Goal: Task Accomplishment & Management: Manage account settings

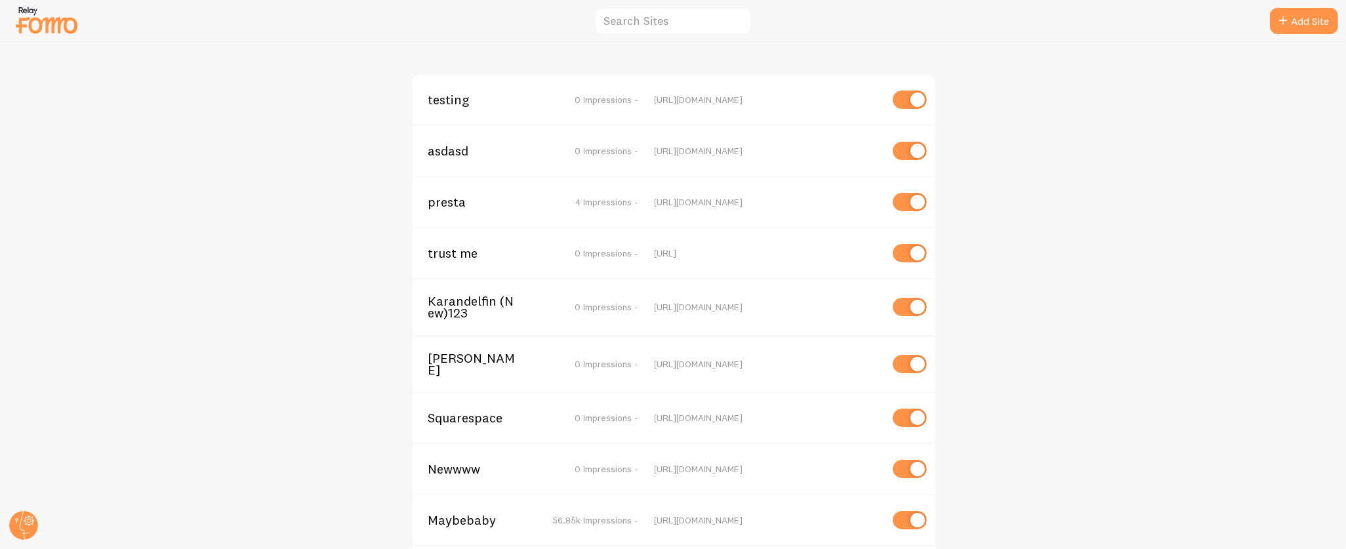
click at [435, 196] on span "presta" at bounding box center [481, 202] width 106 height 12
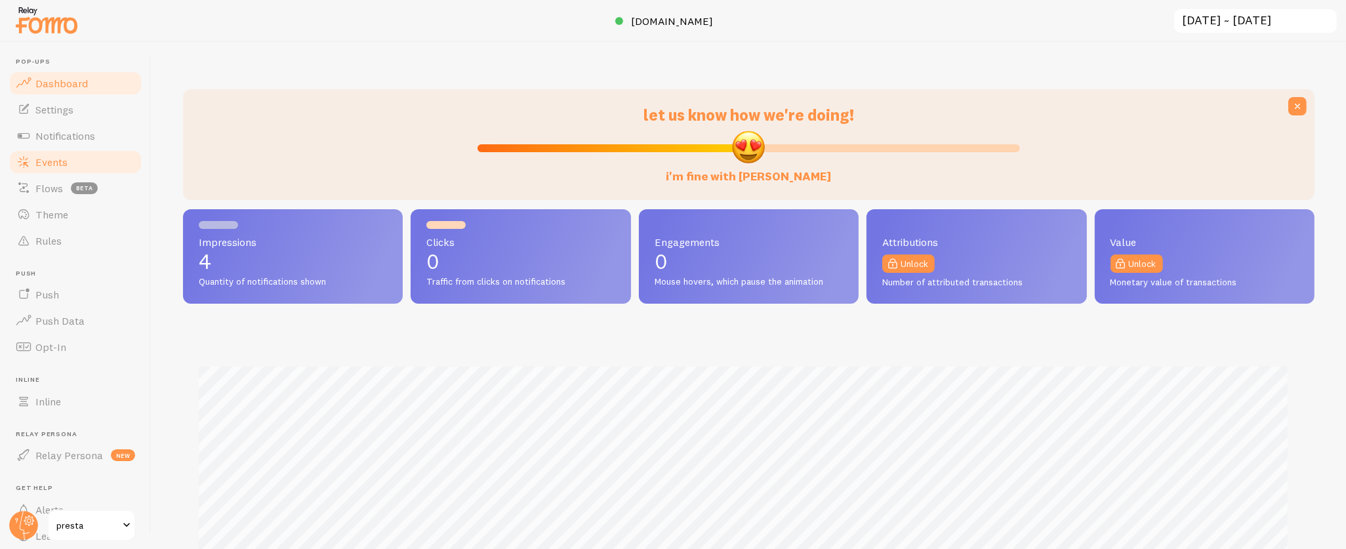
scroll to position [655444, 654668]
click at [59, 134] on span "Notifications" at bounding box center [65, 135] width 60 height 13
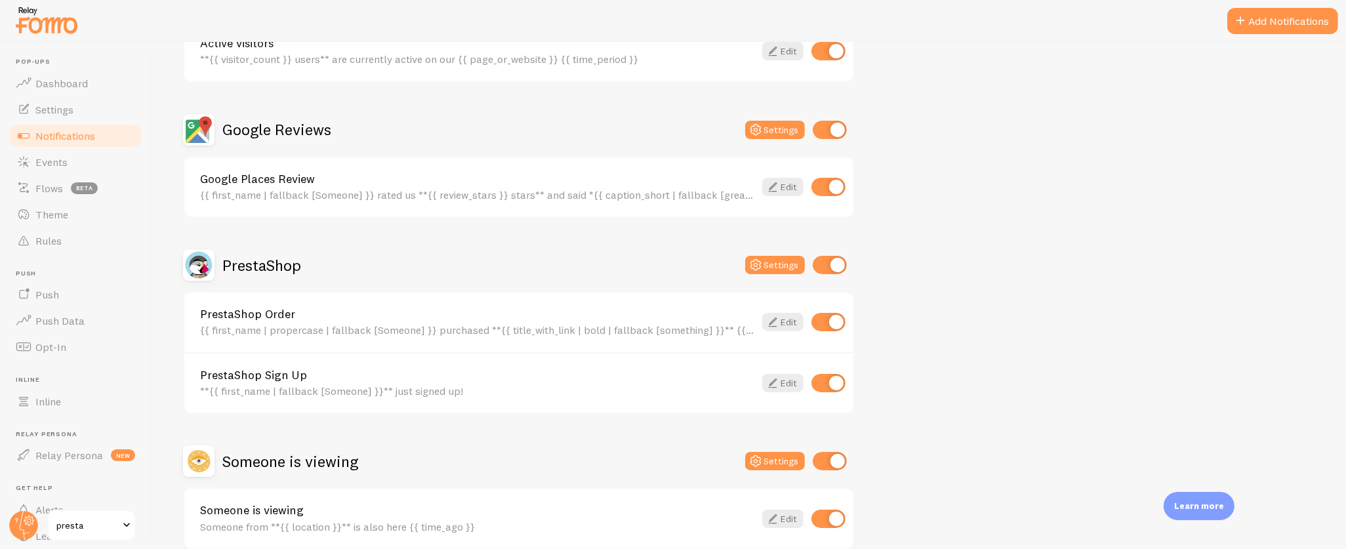
scroll to position [258, 0]
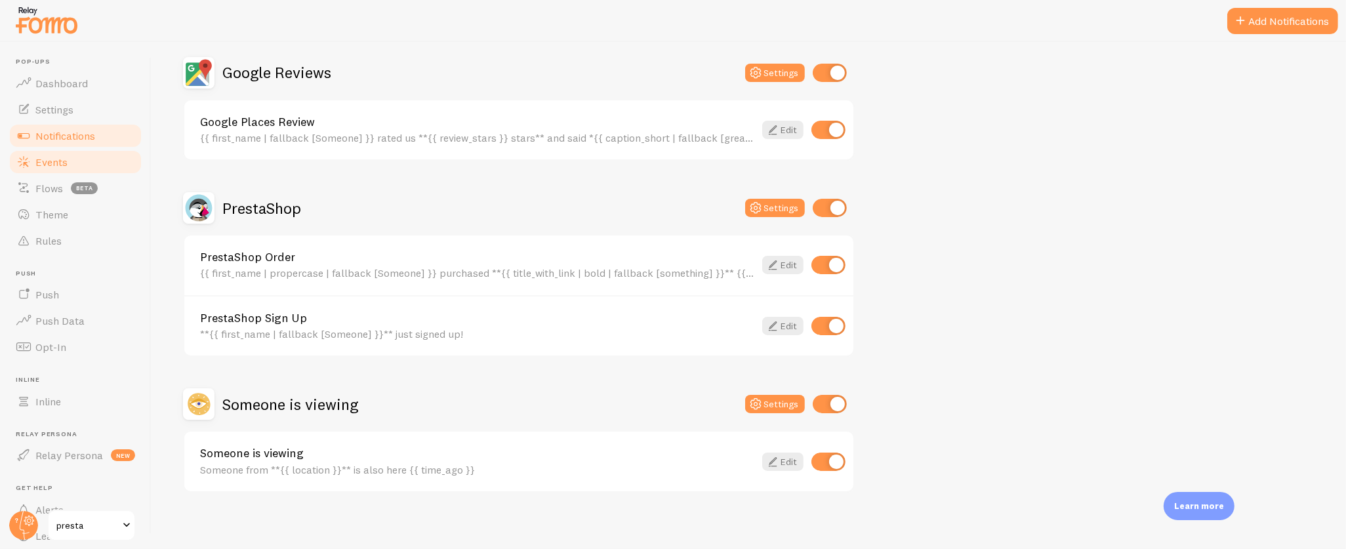
click at [71, 157] on link "Events" at bounding box center [75, 162] width 135 height 26
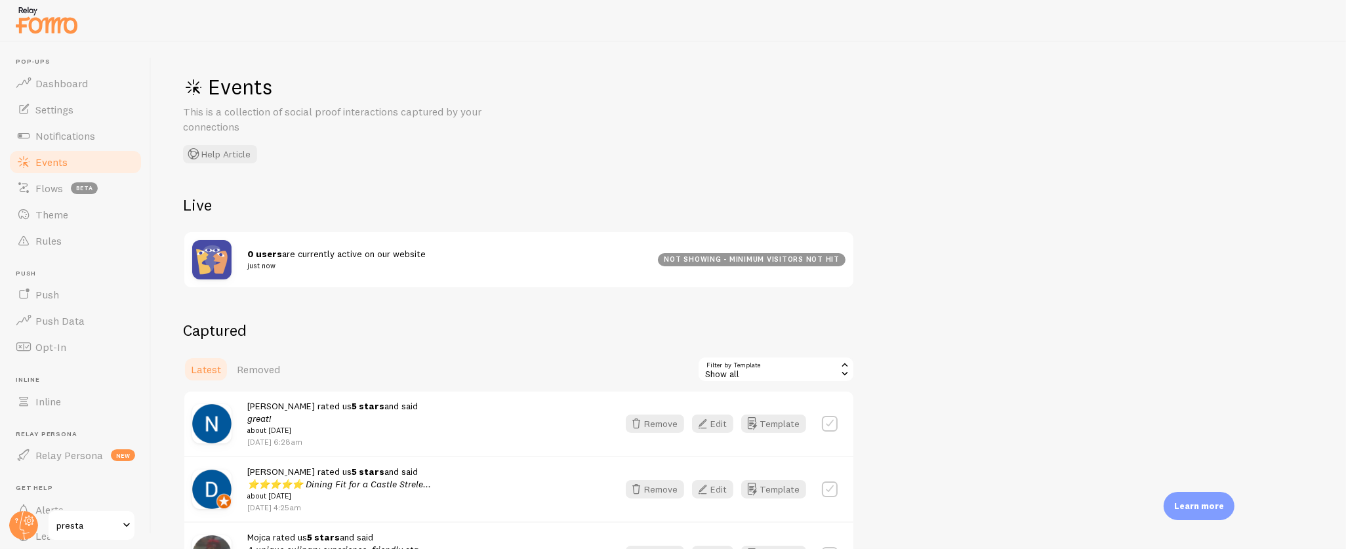
click at [710, 258] on div "not showing - minimum visitors not hit" at bounding box center [752, 259] width 188 height 13
click at [733, 365] on div "Show all" at bounding box center [775, 369] width 157 height 26
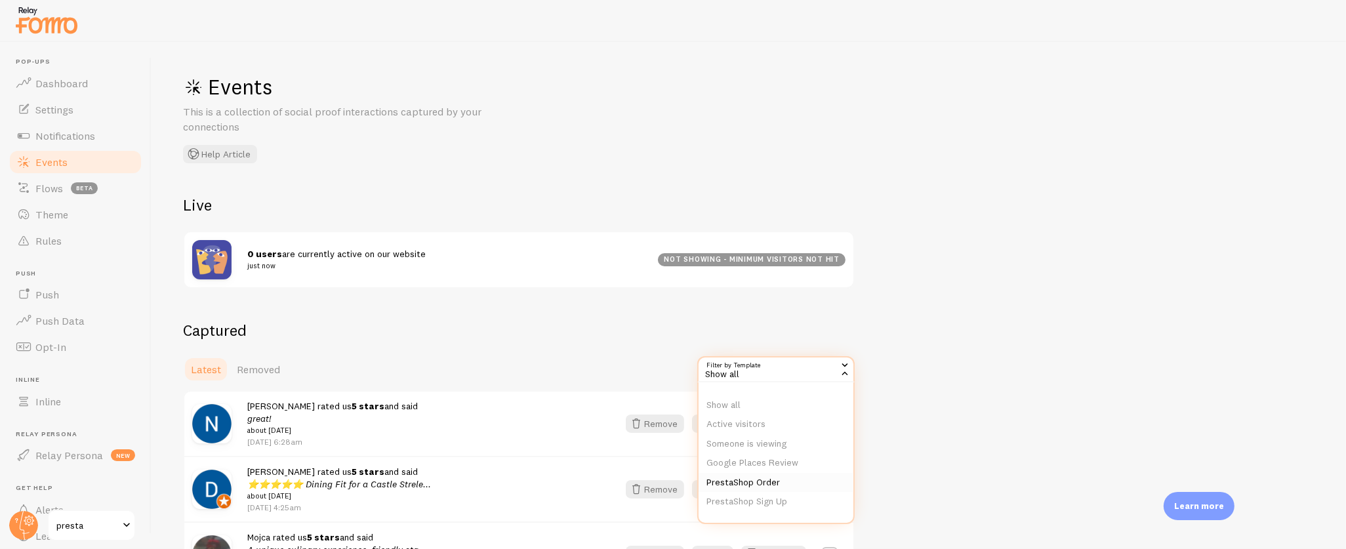
click at [782, 480] on li "PrestaShop Order" at bounding box center [775, 483] width 155 height 20
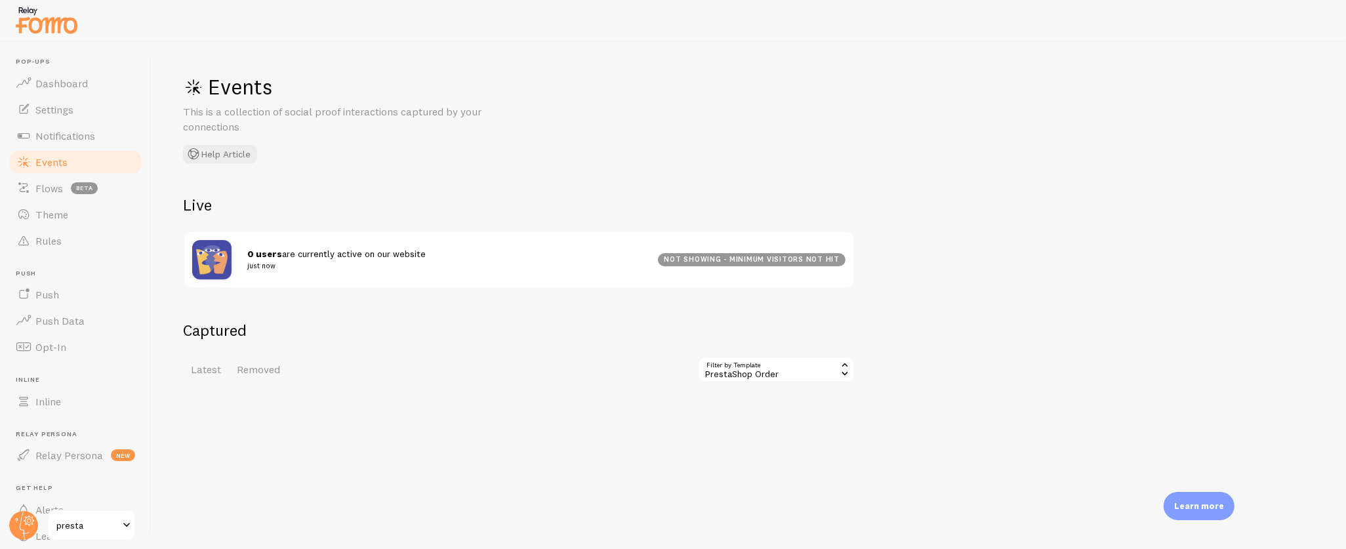
click at [743, 372] on div "PrestaShop Order" at bounding box center [775, 369] width 157 height 26
click at [775, 504] on li "PrestaShop Sign Up" at bounding box center [775, 502] width 155 height 20
click at [38, 168] on link "Events" at bounding box center [75, 162] width 135 height 26
click at [68, 160] on link "Events" at bounding box center [75, 162] width 135 height 26
click at [69, 132] on span "Notifications" at bounding box center [65, 135] width 60 height 13
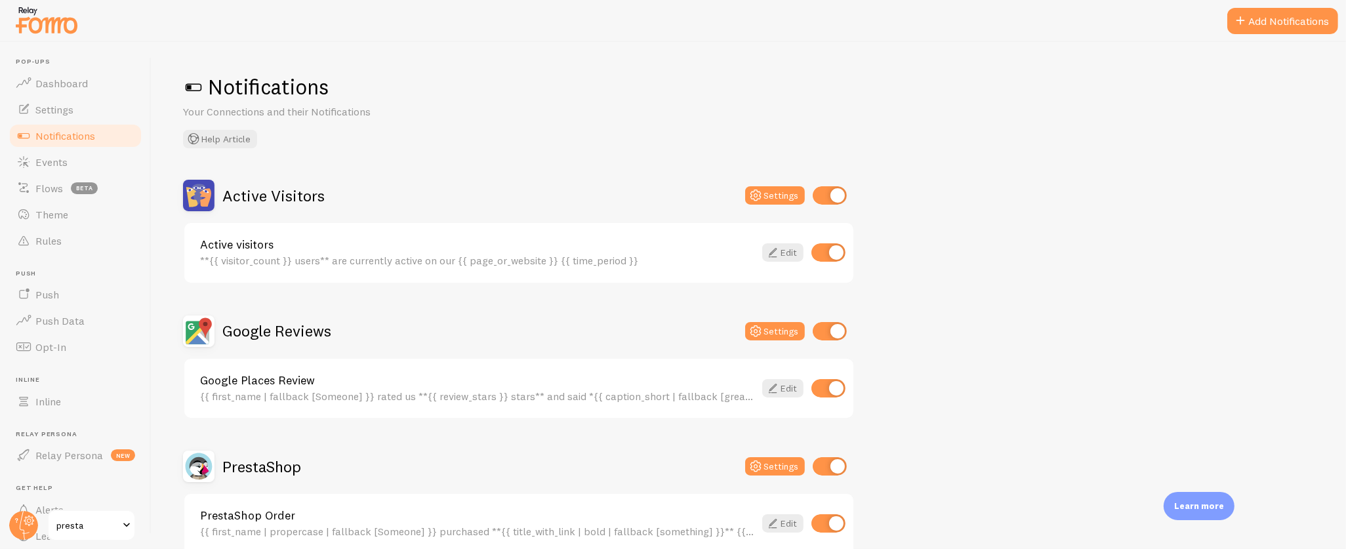
scroll to position [176, 0]
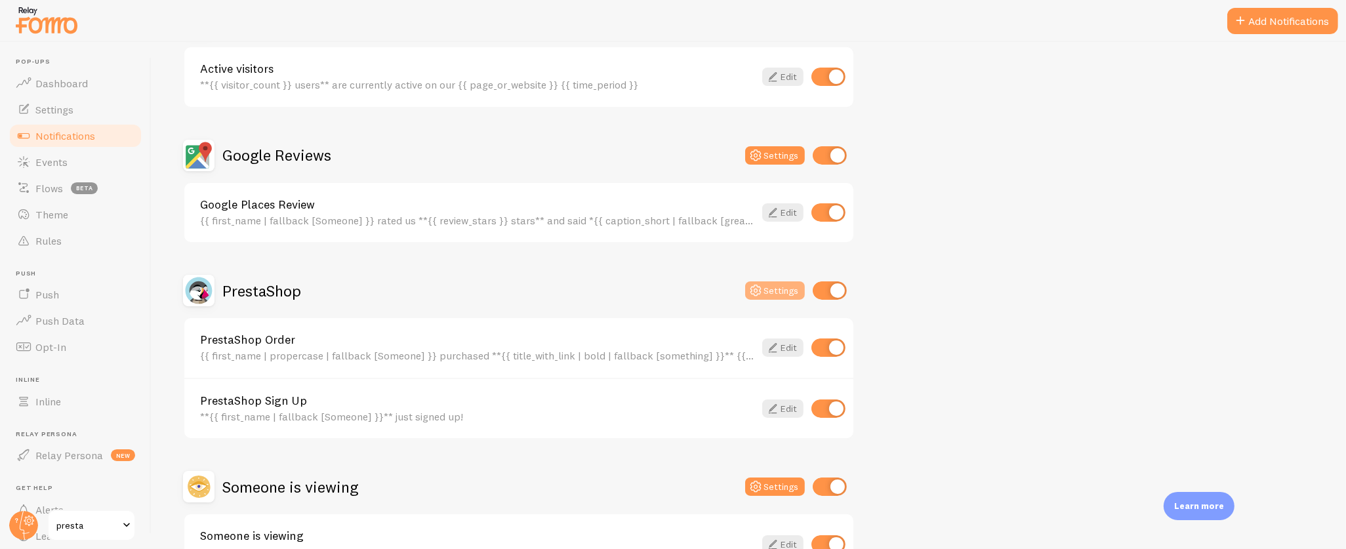
click at [790, 292] on button "Settings" at bounding box center [775, 290] width 60 height 18
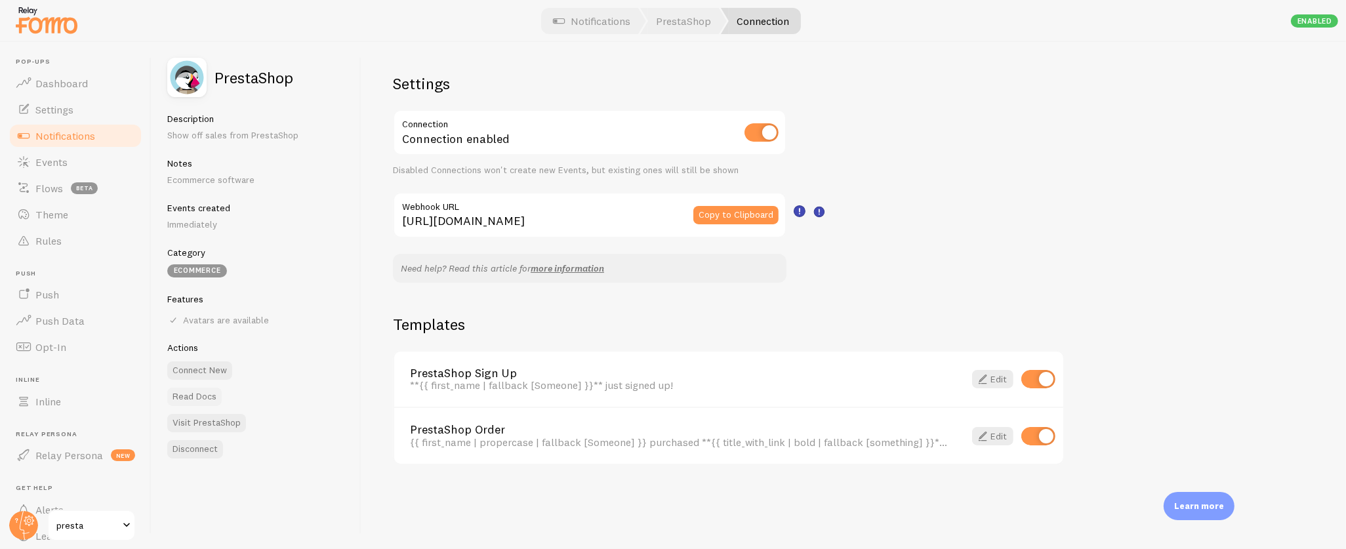
click at [203, 395] on link "Read Docs" at bounding box center [194, 397] width 54 height 18
click at [803, 207] on rect at bounding box center [799, 211] width 11 height 11
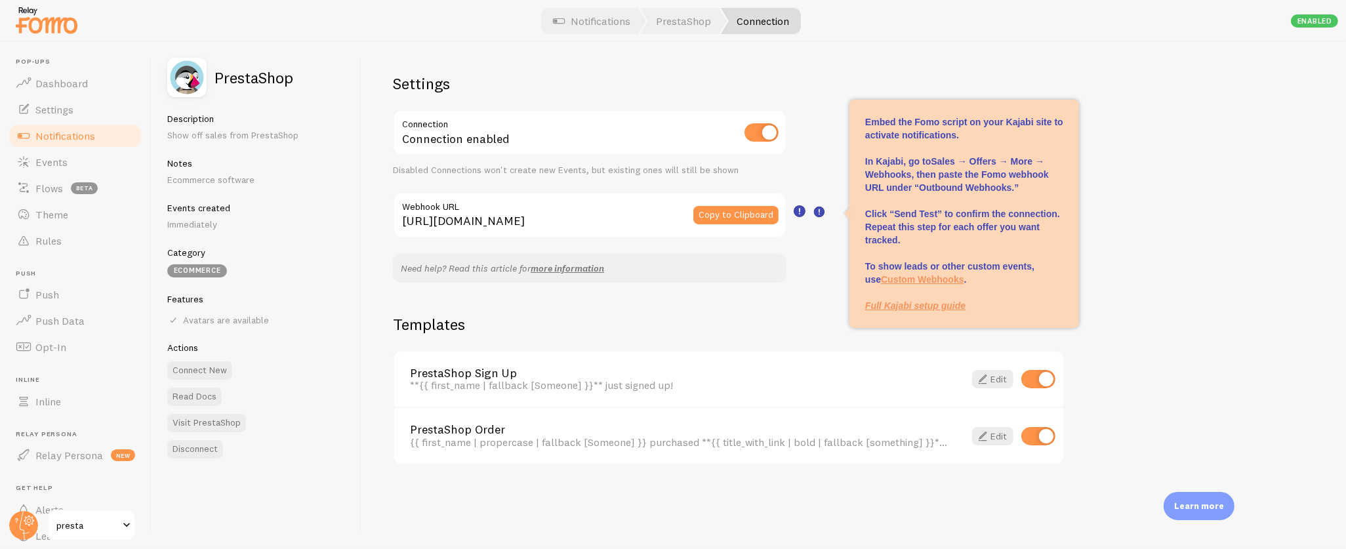
click at [803, 245] on div "Settings Connection Connection enabled Disabled Connections won't create new Ev…" at bounding box center [853, 295] width 984 height 507
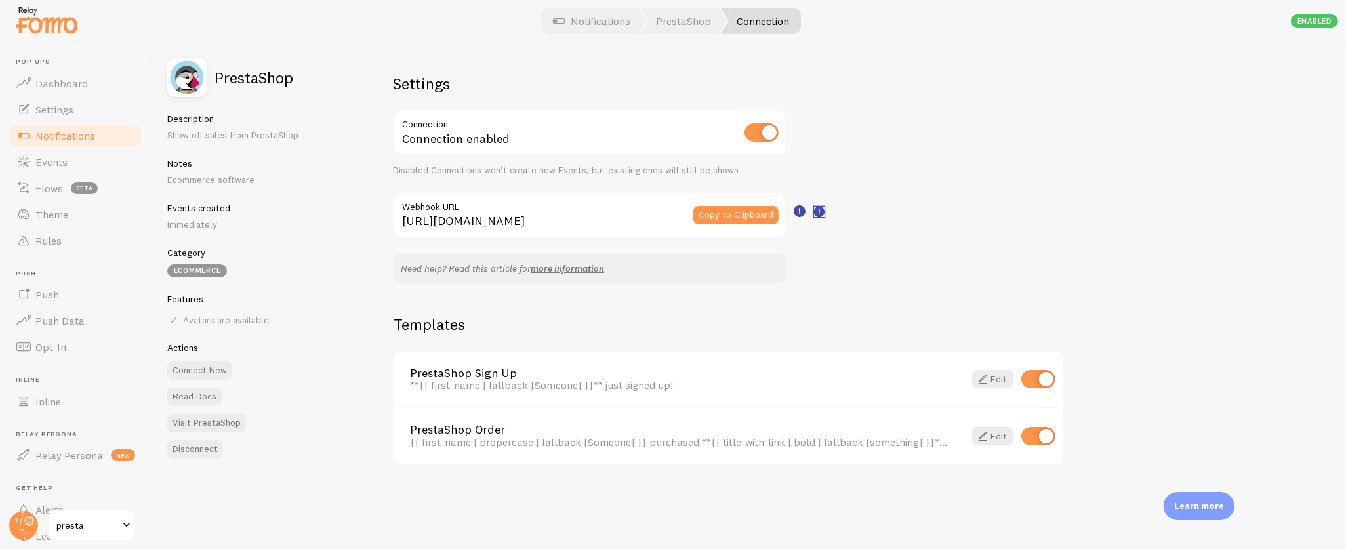
click at [821, 212] on rect at bounding box center [819, 212] width 10 height 10
